Goal: Contribute content

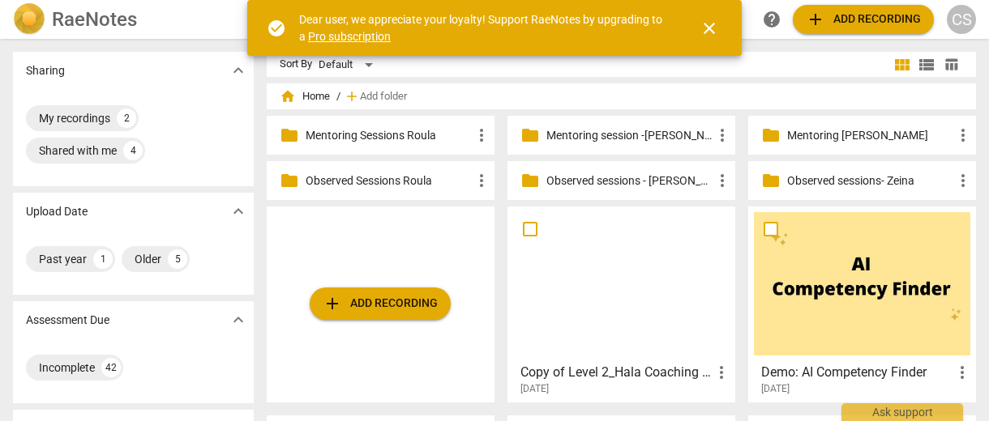
click at [816, 185] on p "Observed sessions- Zeina" at bounding box center [870, 181] width 166 height 17
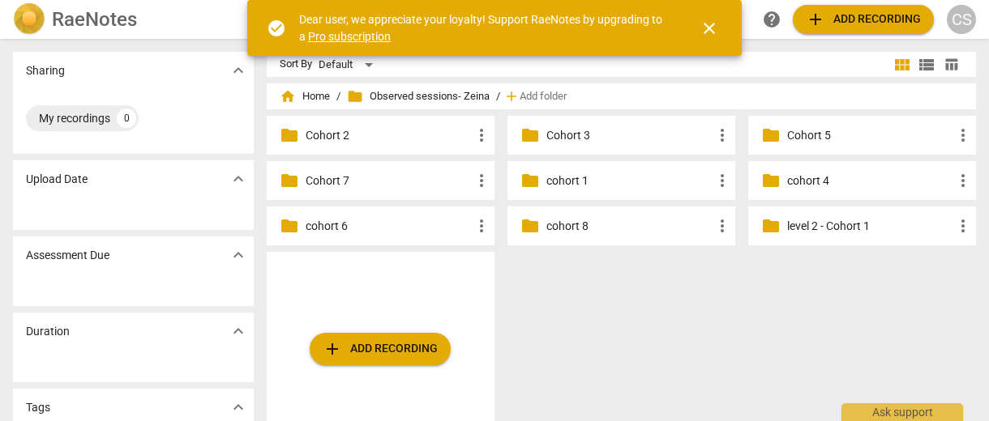
click at [571, 230] on p "cohort 8" at bounding box center [629, 226] width 166 height 17
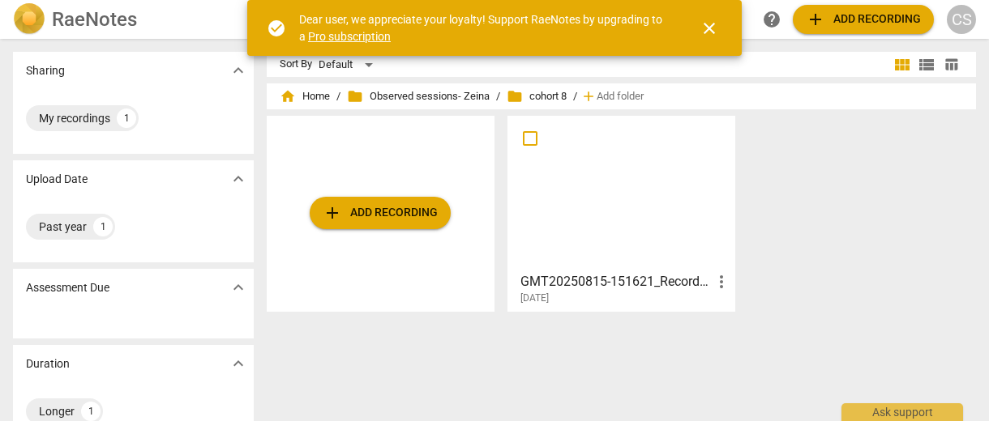
click at [383, 214] on span "add Add recording" at bounding box center [380, 212] width 115 height 19
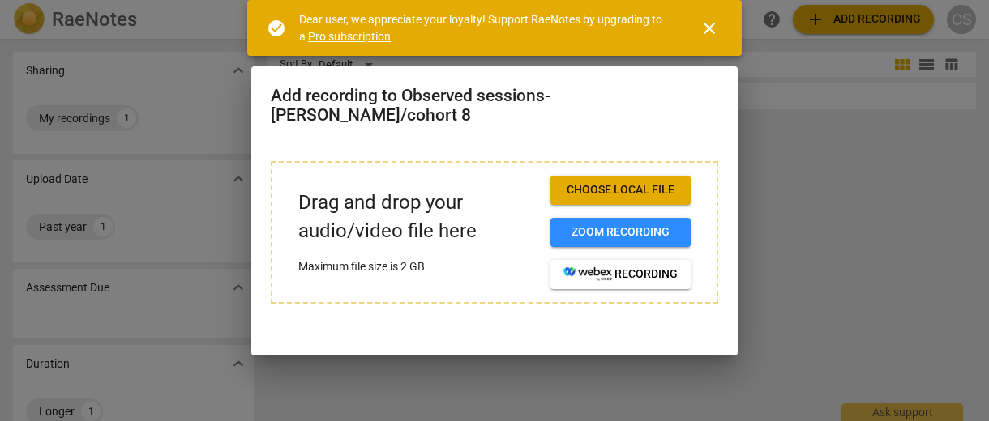
click at [621, 182] on span "Choose local file" at bounding box center [620, 190] width 114 height 16
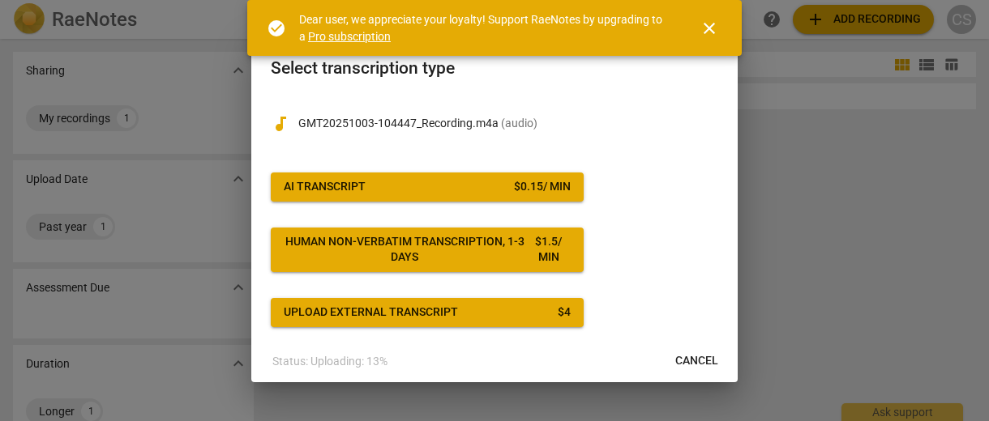
scroll to position [7, 0]
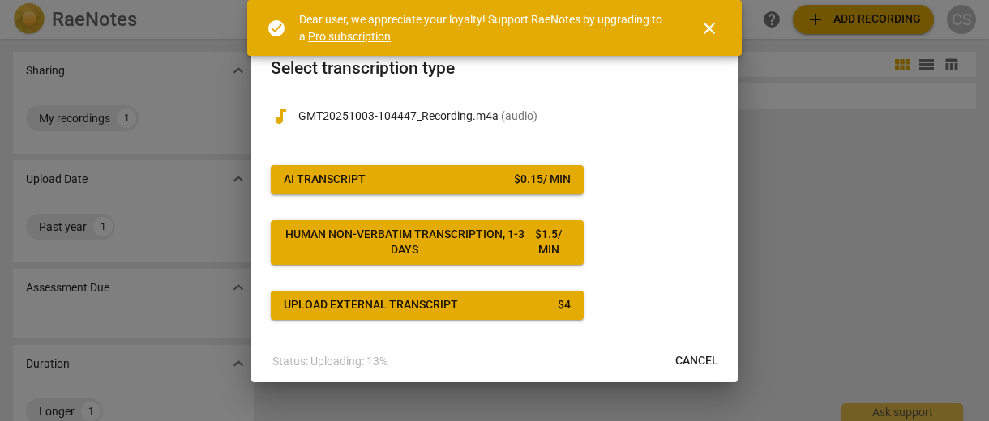
click at [636, 229] on div "audiotrack GMT20251003-104447_Recording.m4a ( audio ) AI Transcript $ 0.15 / mi…" at bounding box center [494, 204] width 447 height 233
click at [711, 32] on span "close" at bounding box center [709, 28] width 19 height 19
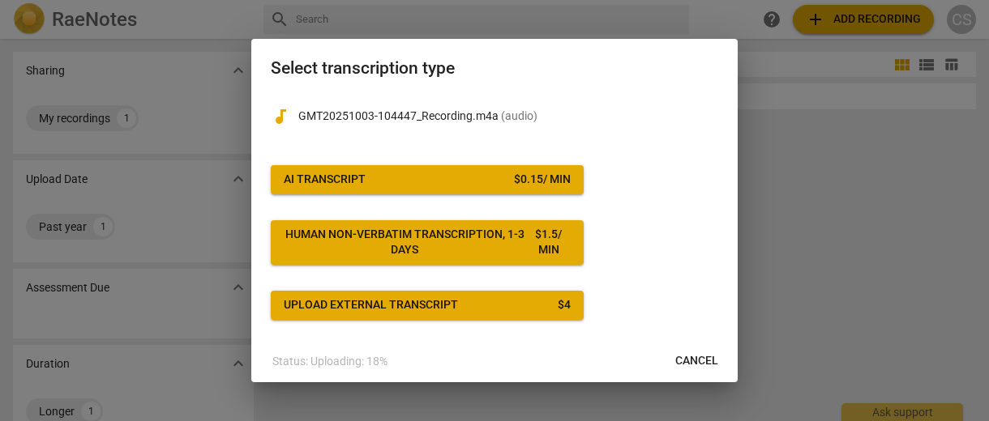
click at [498, 182] on span "AI Transcript $ 0.15 / min" at bounding box center [427, 180] width 287 height 16
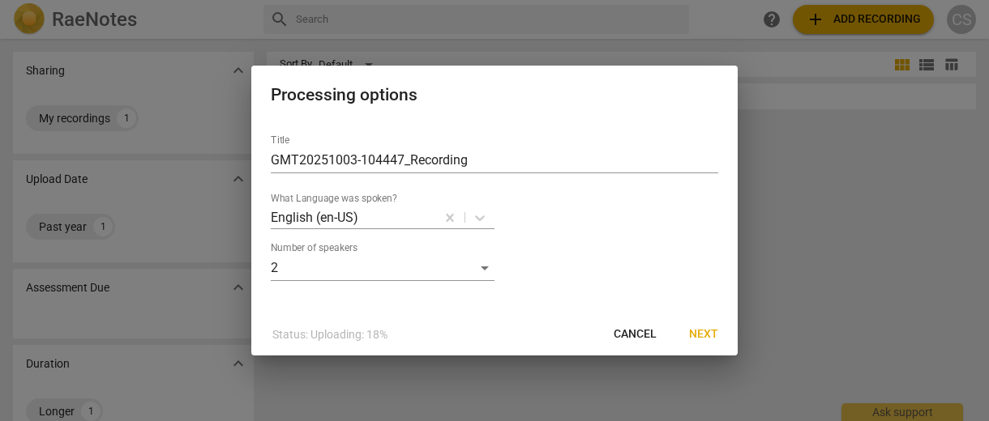
scroll to position [0, 0]
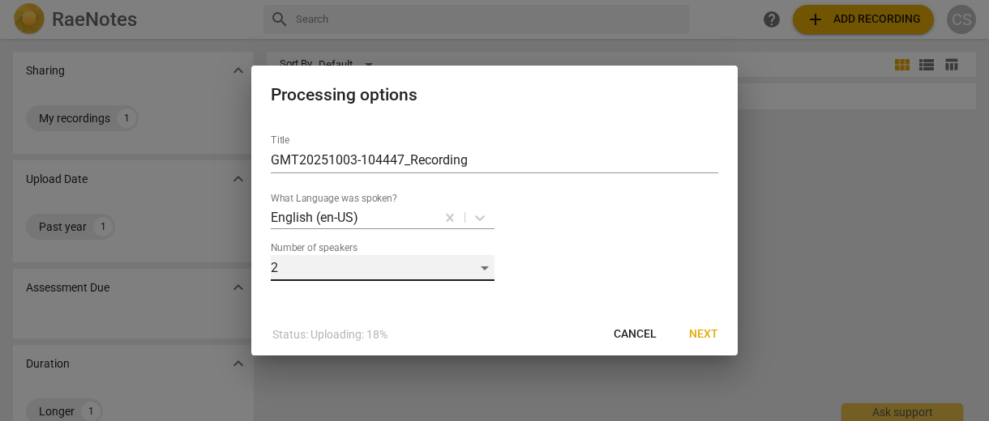
click at [484, 267] on div "2" at bounding box center [383, 268] width 224 height 26
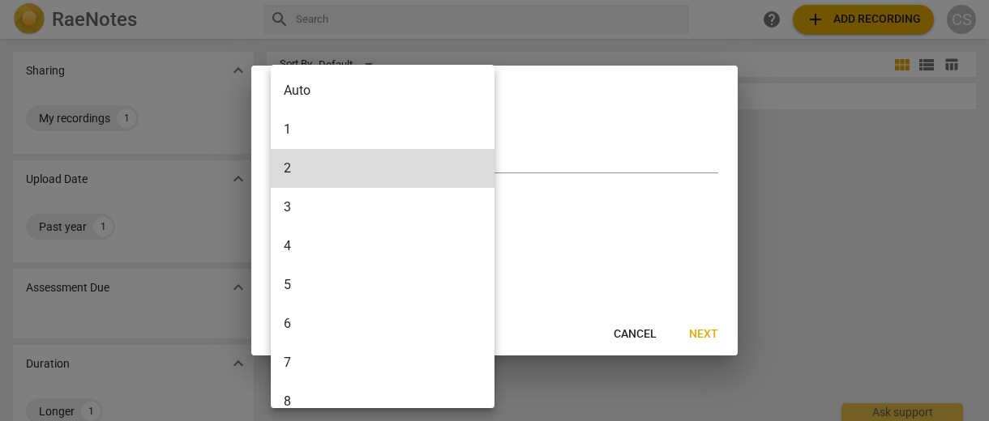
click at [392, 209] on li "3" at bounding box center [385, 207] width 229 height 39
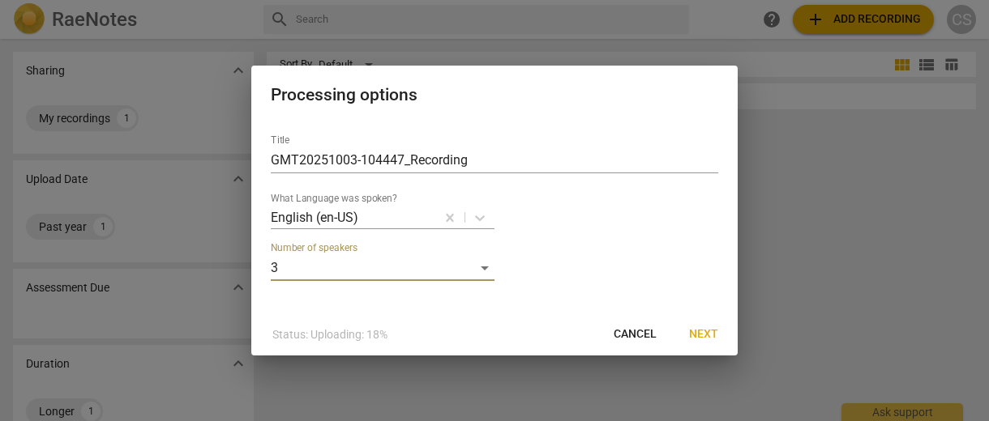
click at [694, 329] on span "Next" at bounding box center [703, 335] width 29 height 16
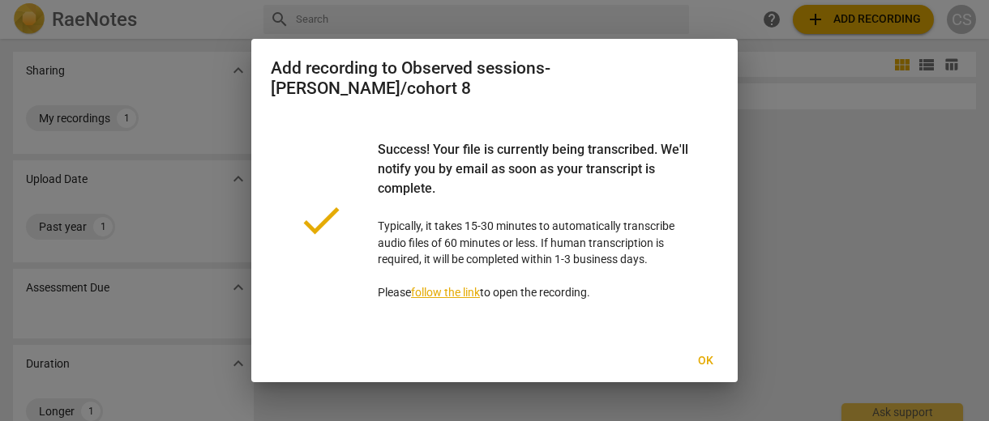
click at [697, 353] on span "Ok" at bounding box center [705, 361] width 26 height 16
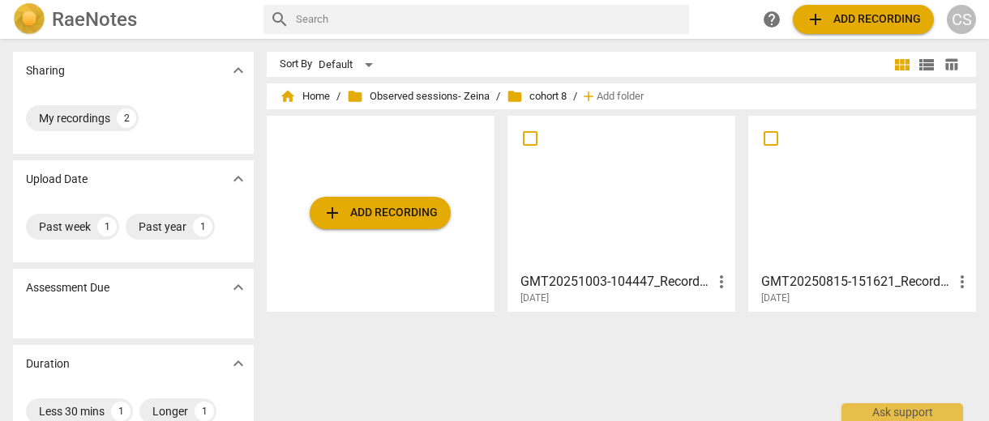
click at [414, 212] on span "add Add recording" at bounding box center [380, 212] width 115 height 19
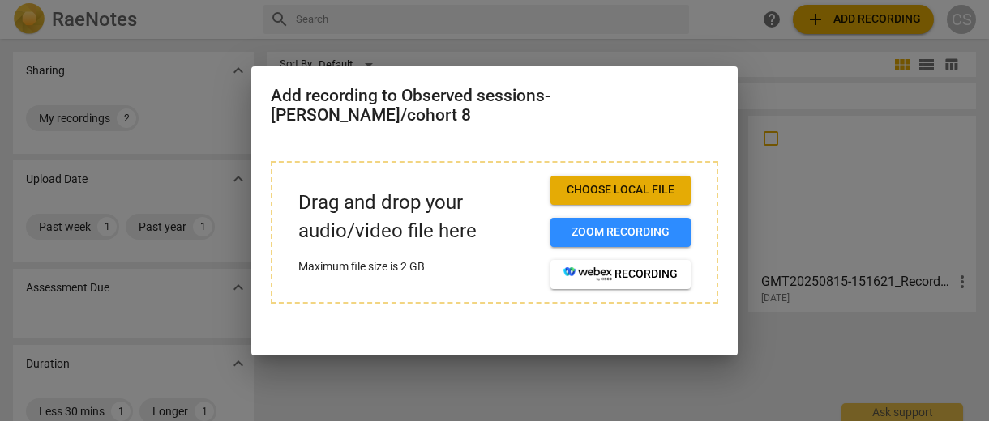
click at [652, 182] on span "Choose local file" at bounding box center [620, 190] width 114 height 16
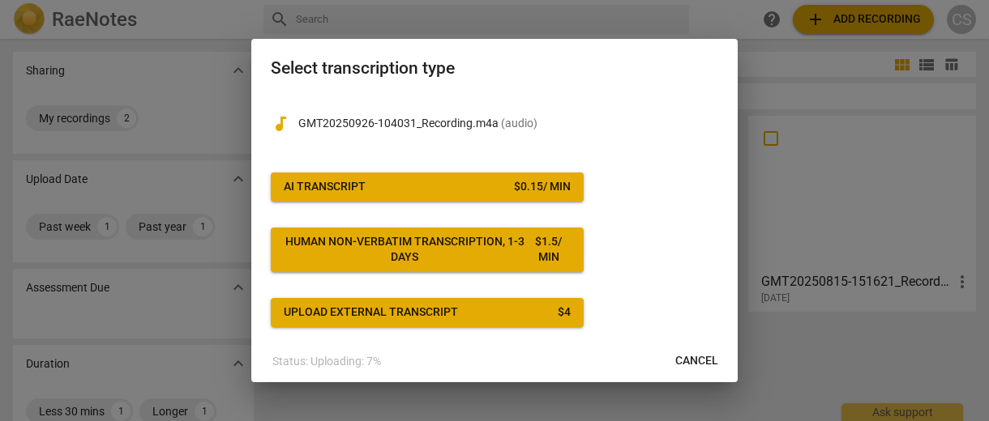
click at [529, 188] on div "$ 0.15 / min" at bounding box center [542, 187] width 57 height 16
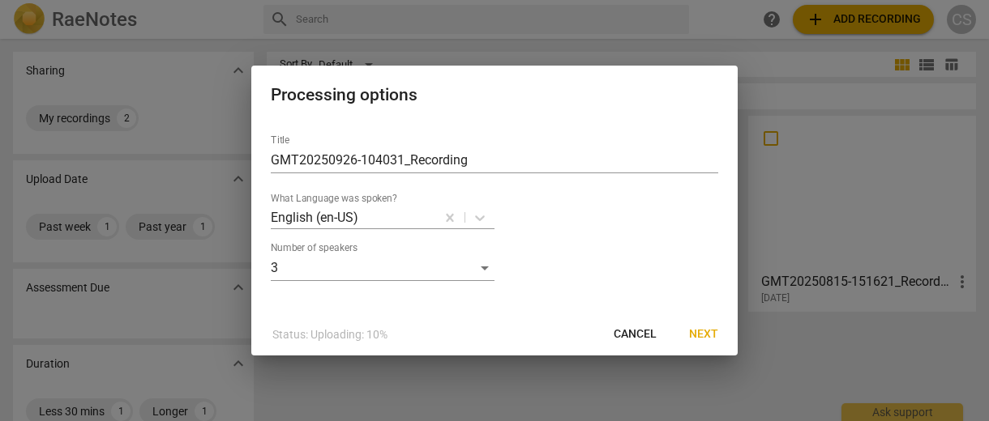
click at [708, 343] on button "Next" at bounding box center [703, 334] width 55 height 29
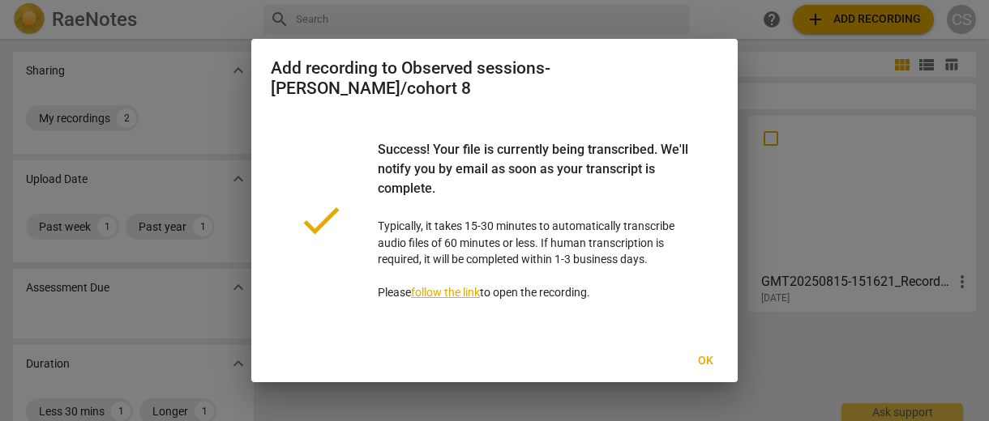
click at [713, 347] on button "Ok" at bounding box center [705, 361] width 52 height 29
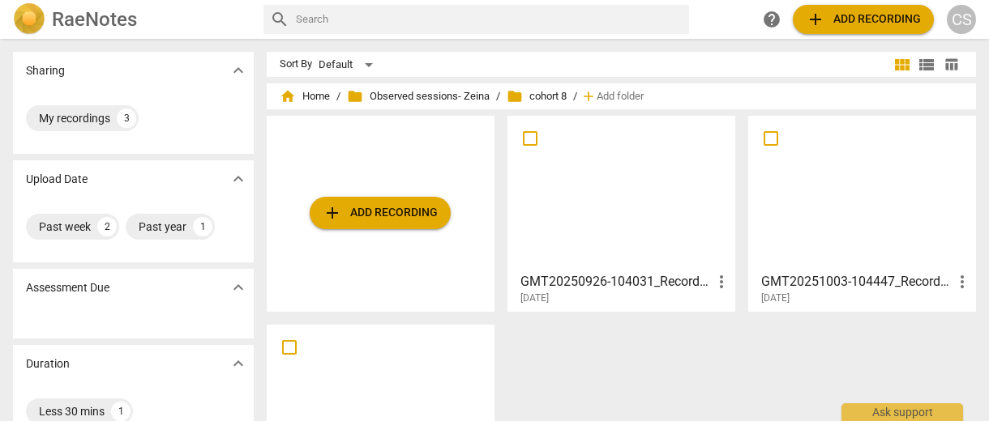
click at [438, 227] on button "add Add recording" at bounding box center [380, 213] width 141 height 32
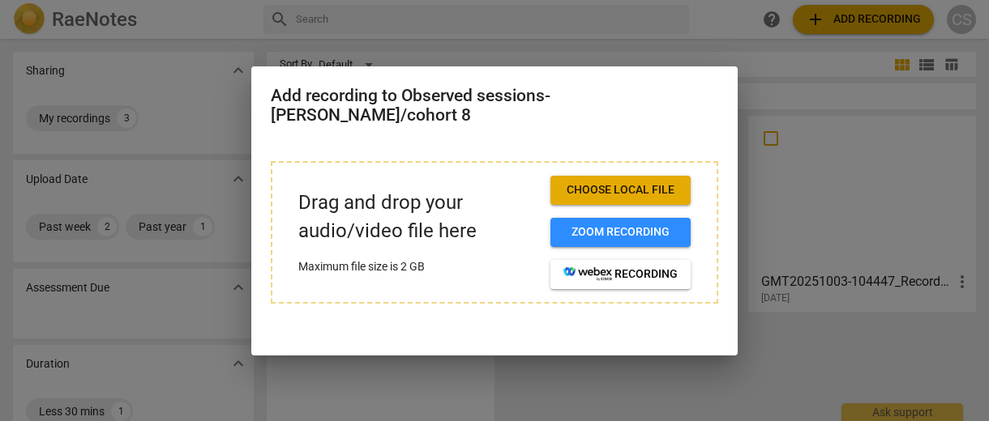
click at [635, 176] on button "Choose local file" at bounding box center [620, 190] width 140 height 29
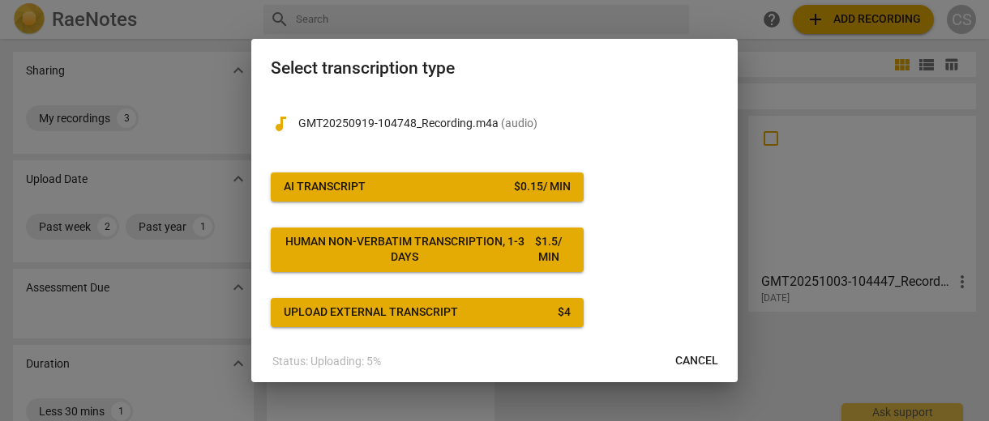
click at [546, 186] on div "$ 0.15 / min" at bounding box center [542, 187] width 57 height 16
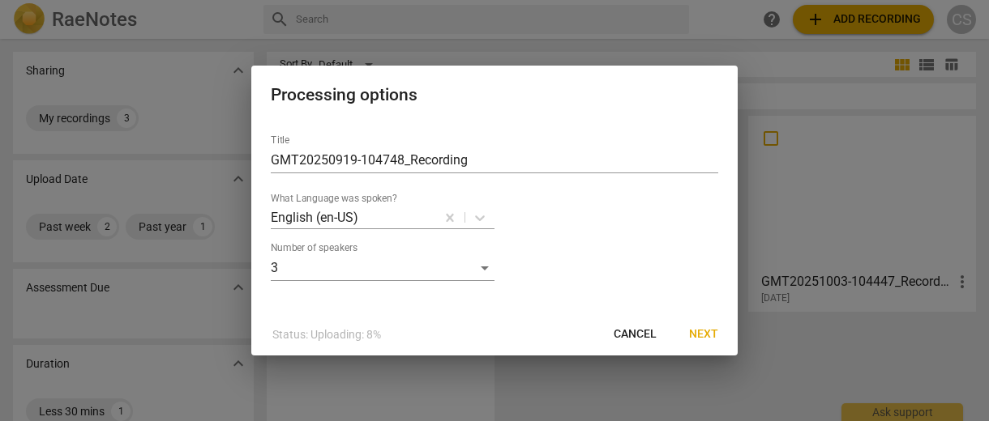
click at [706, 340] on span "Next" at bounding box center [703, 335] width 29 height 16
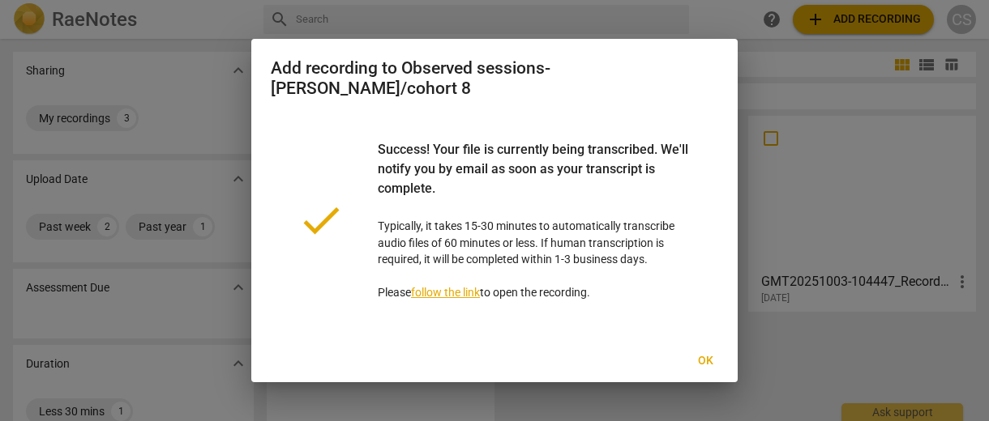
click at [685, 355] on button "Ok" at bounding box center [705, 361] width 52 height 29
